Goal: Task Accomplishment & Management: Use online tool/utility

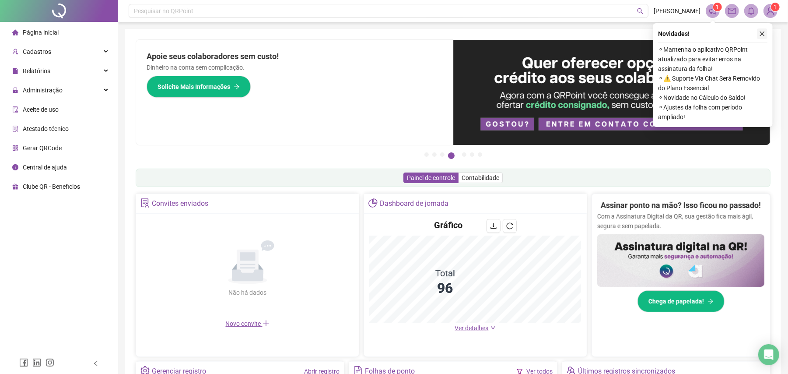
click at [764, 28] on button "button" at bounding box center [762, 33] width 11 height 11
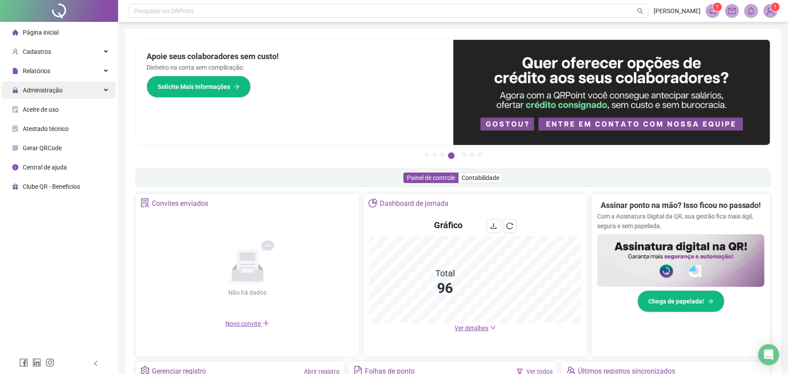
click at [58, 85] on span "Administração" at bounding box center [37, 90] width 50 height 18
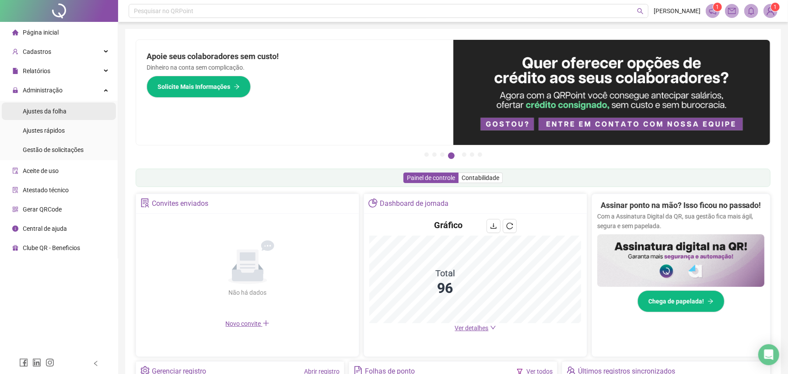
click at [71, 106] on li "Ajustes da folha" at bounding box center [59, 111] width 114 height 18
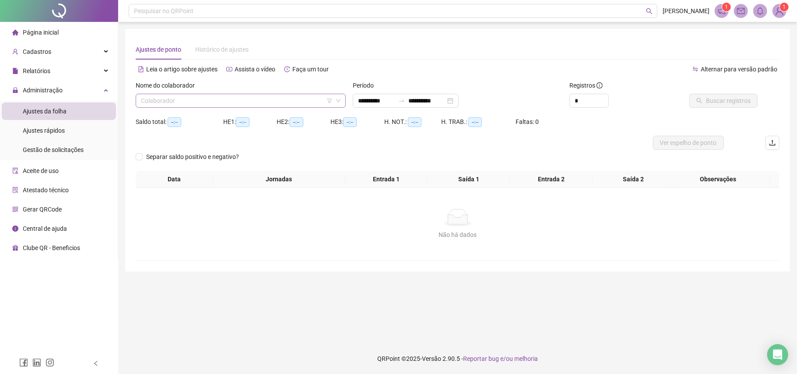
click at [242, 96] on input "search" at bounding box center [237, 100] width 192 height 13
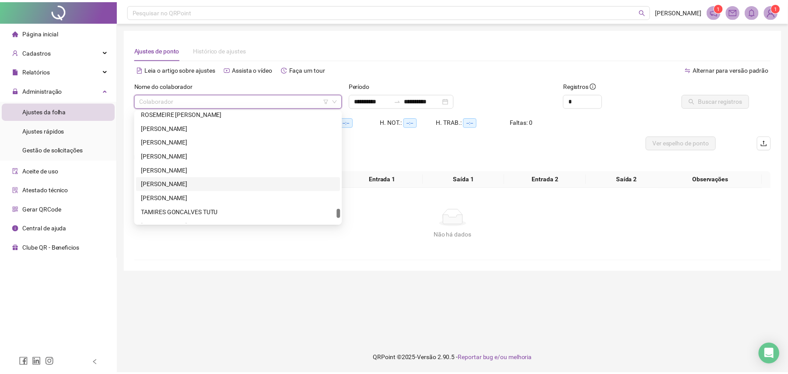
scroll to position [1233, 0]
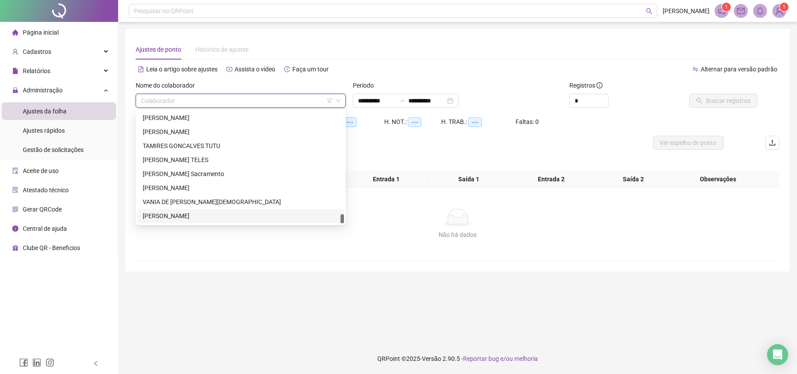
click at [174, 216] on div "[PERSON_NAME]" at bounding box center [241, 216] width 196 height 10
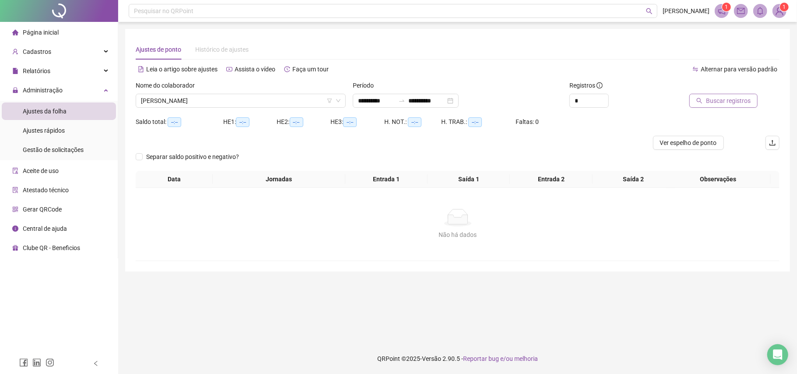
click at [711, 101] on span "Buscar registros" at bounding box center [728, 101] width 45 height 10
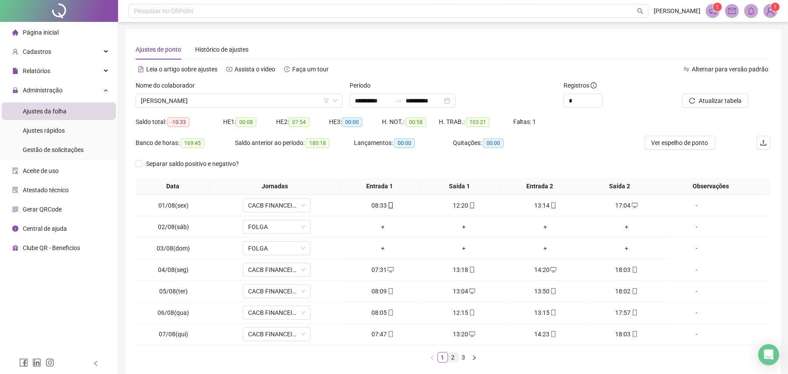
click at [452, 359] on link "2" at bounding box center [454, 357] width 10 height 10
click at [469, 356] on button "button" at bounding box center [474, 357] width 11 height 11
